Goal: Navigation & Orientation: Find specific page/section

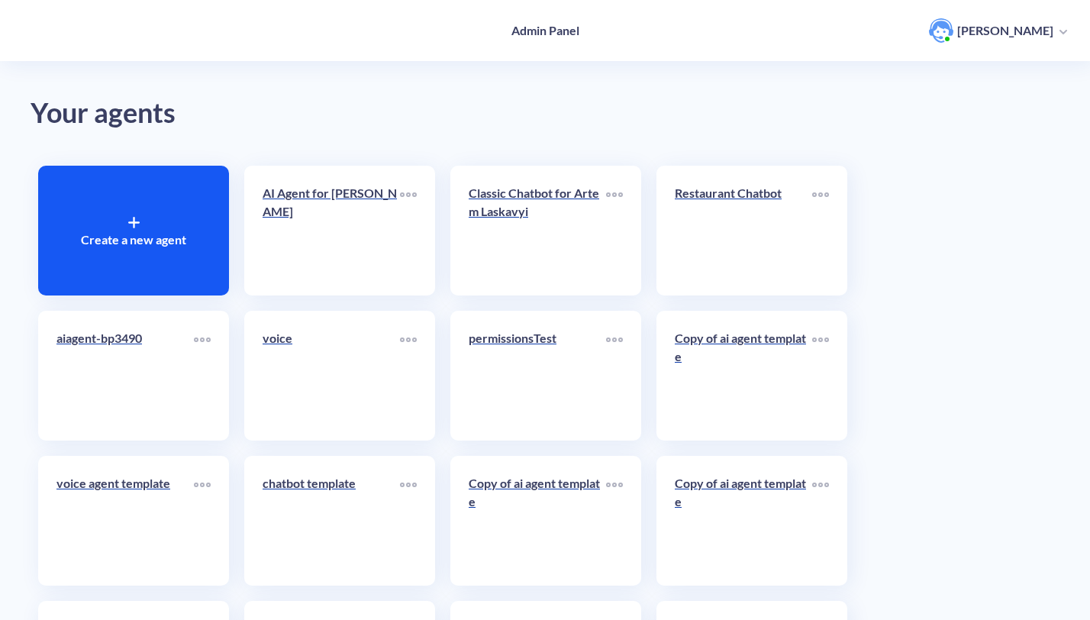
scroll to position [95, 0]
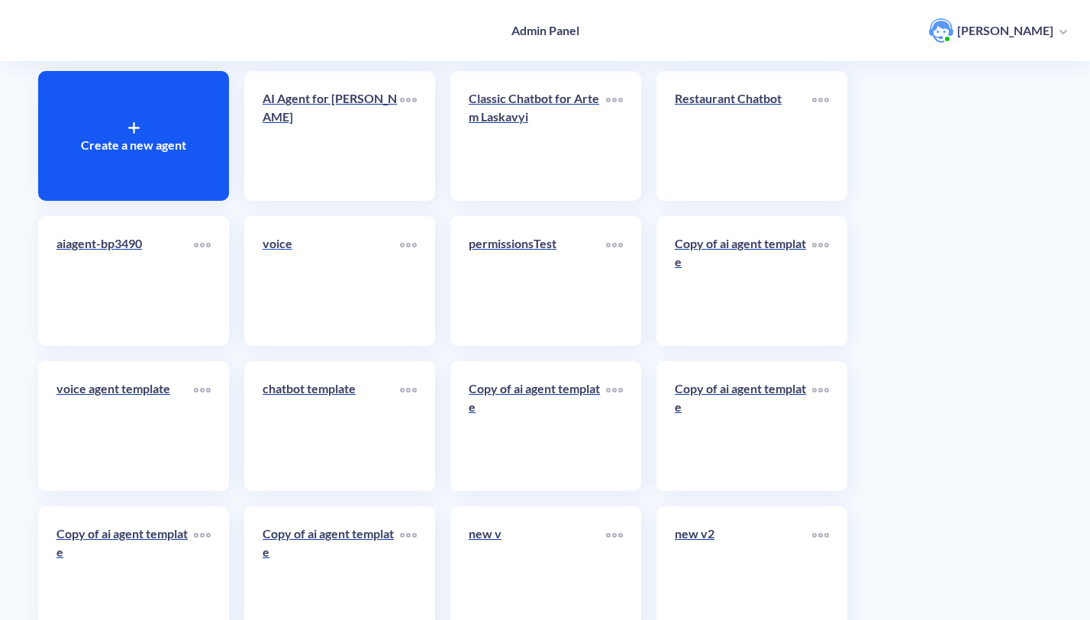
click at [312, 308] on link "voice" at bounding box center [331, 280] width 137 height 93
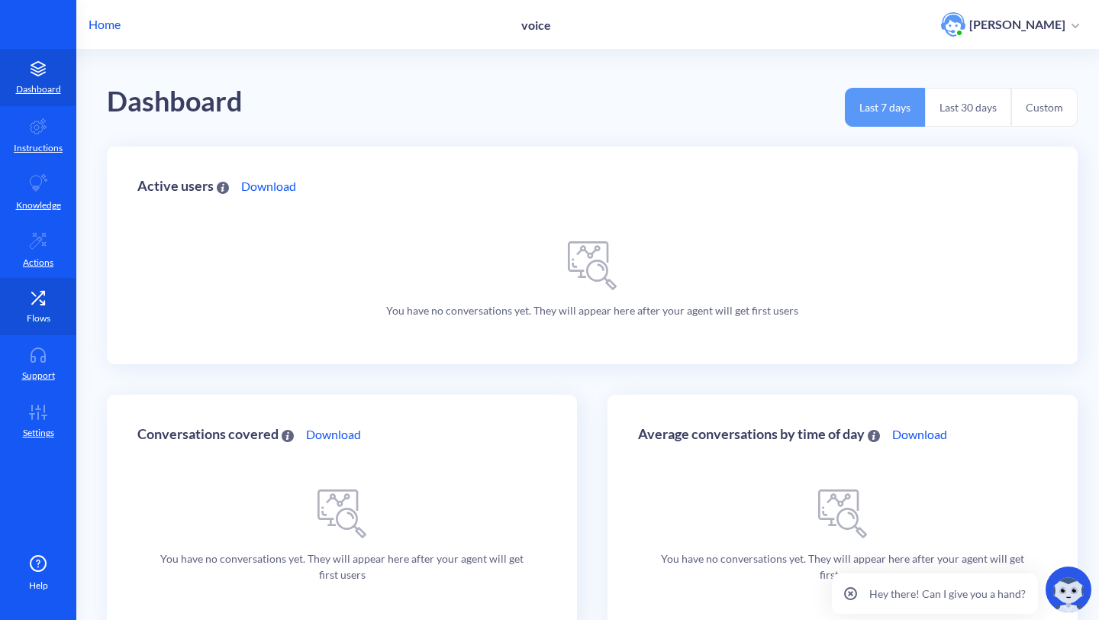
click at [31, 288] on link "Flows" at bounding box center [38, 306] width 76 height 57
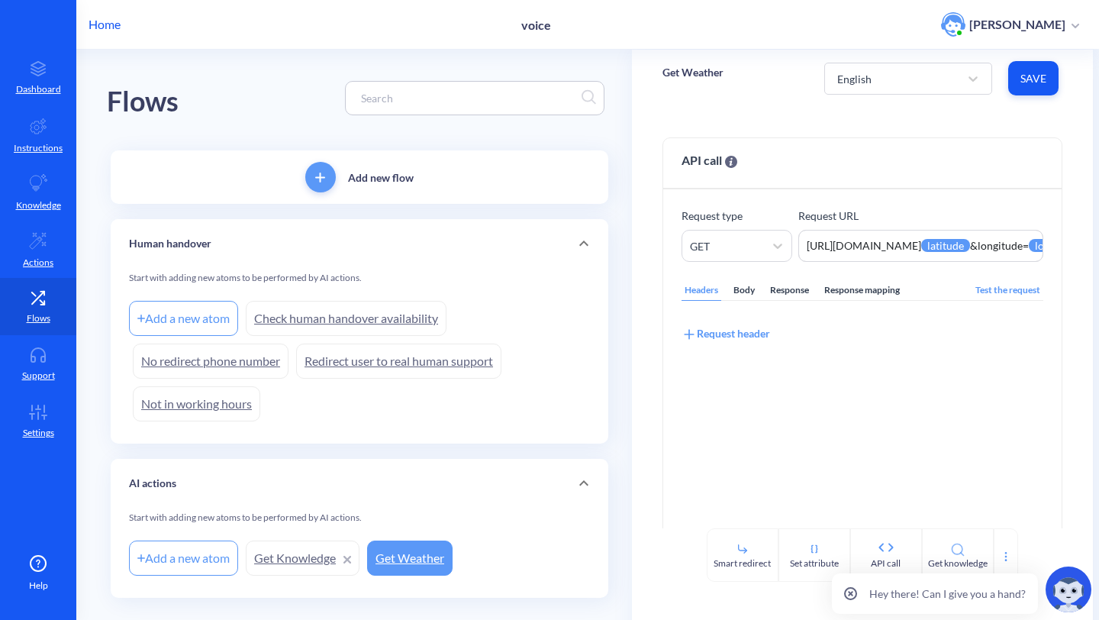
click at [110, 27] on p "Home" at bounding box center [105, 24] width 32 height 18
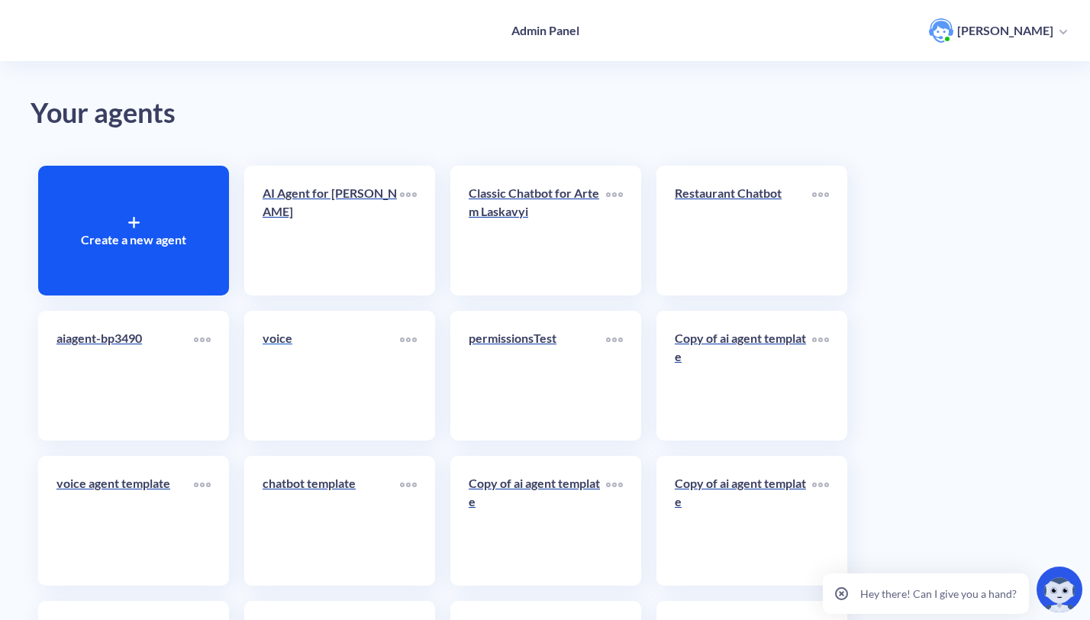
scroll to position [149, 0]
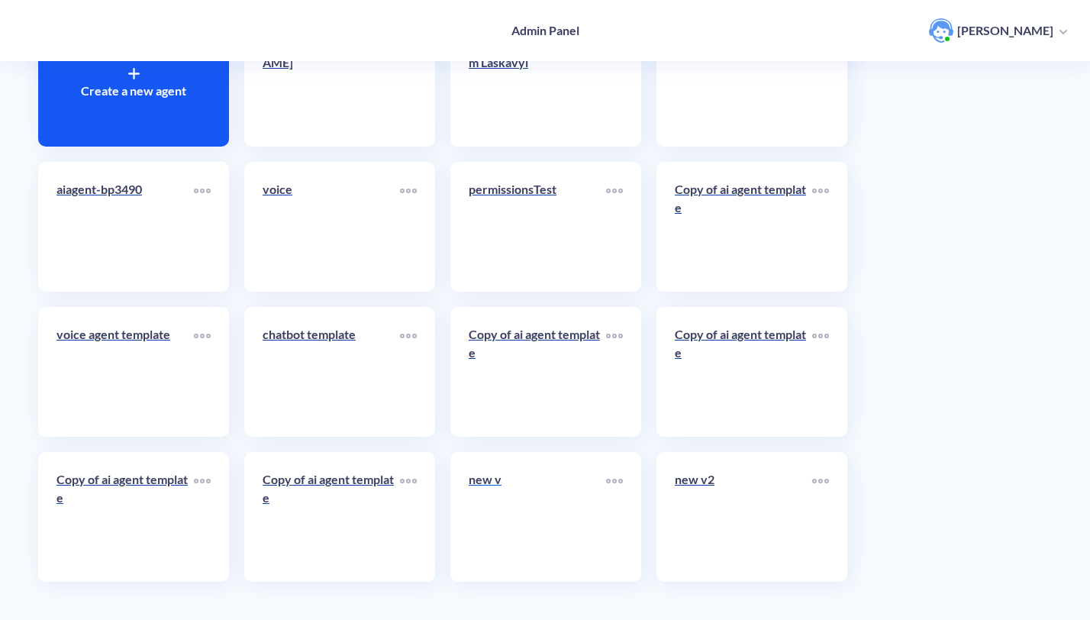
click at [493, 508] on link "new v" at bounding box center [537, 516] width 137 height 93
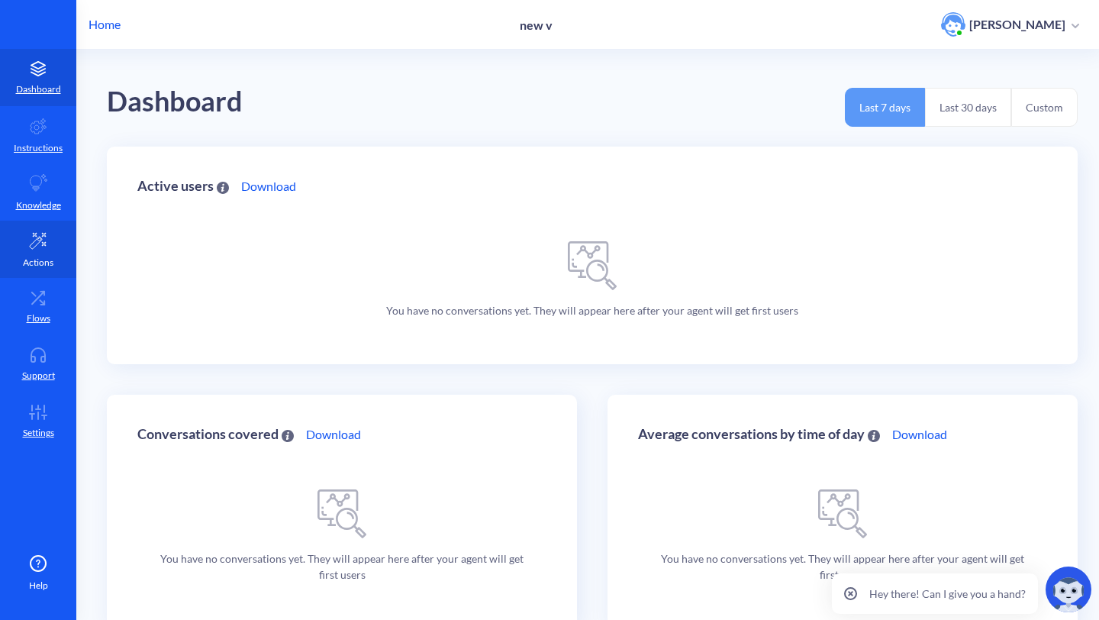
click at [31, 263] on p "Actions" at bounding box center [38, 263] width 31 height 14
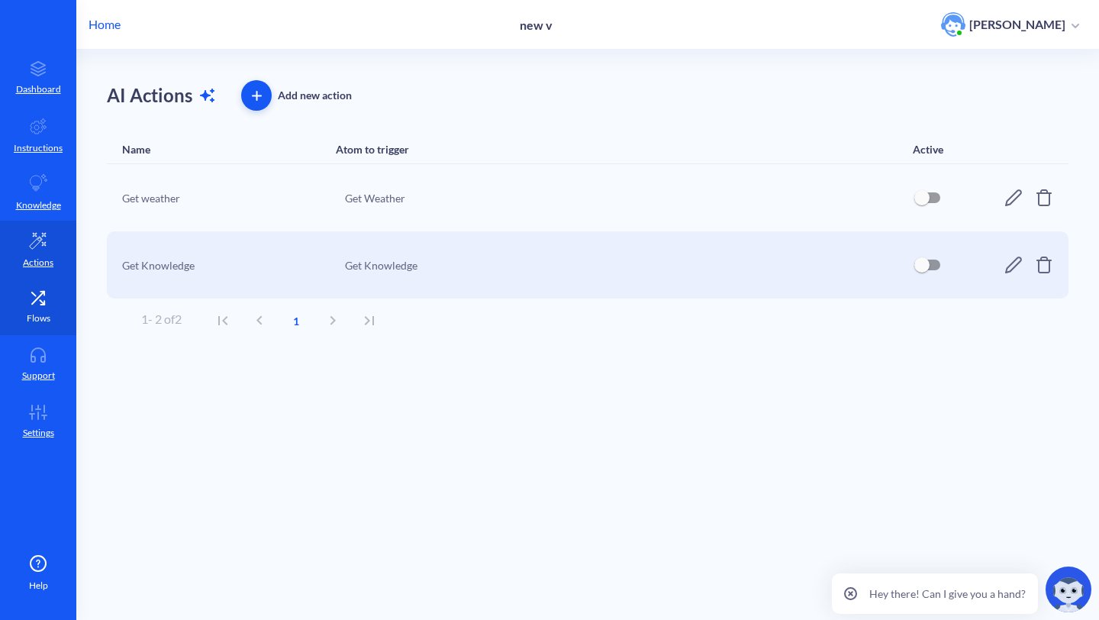
click at [29, 290] on icon at bounding box center [38, 297] width 31 height 15
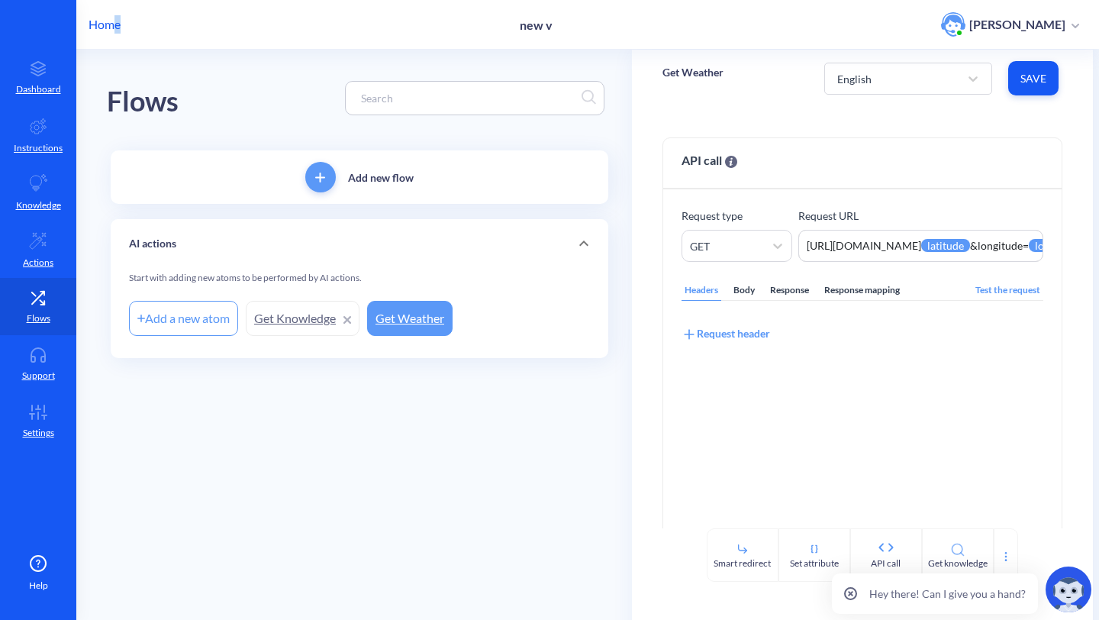
click at [118, 27] on p "Home" at bounding box center [105, 24] width 32 height 18
